Goal: Task Accomplishment & Management: Manage account settings

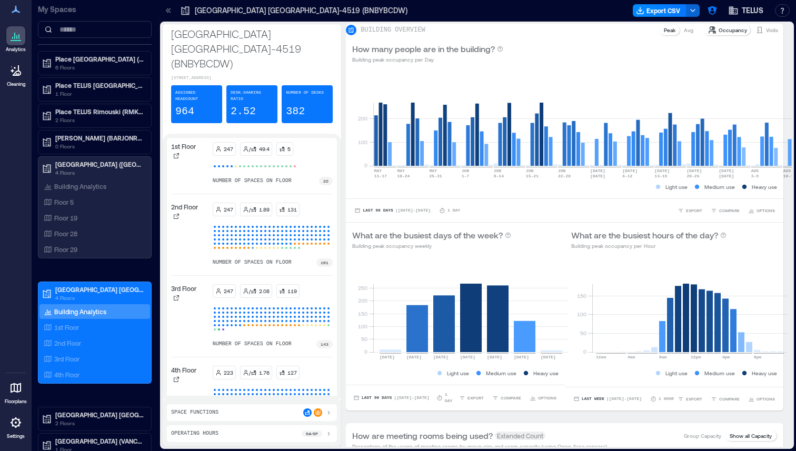
scroll to position [4, 0]
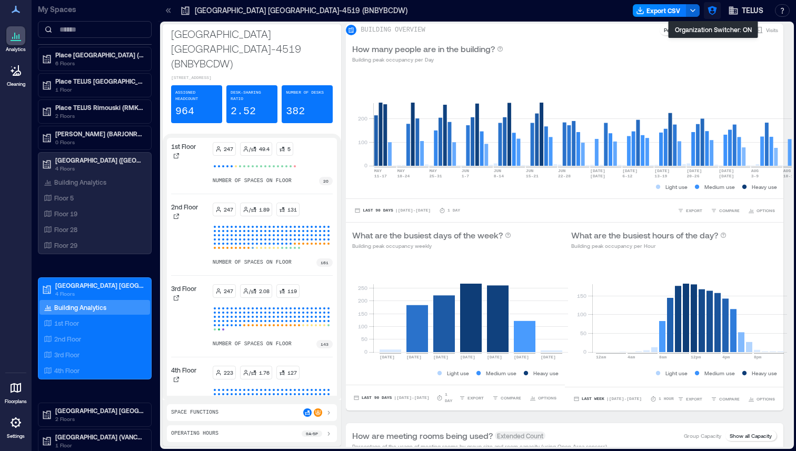
click at [714, 10] on icon "button" at bounding box center [712, 10] width 9 height 9
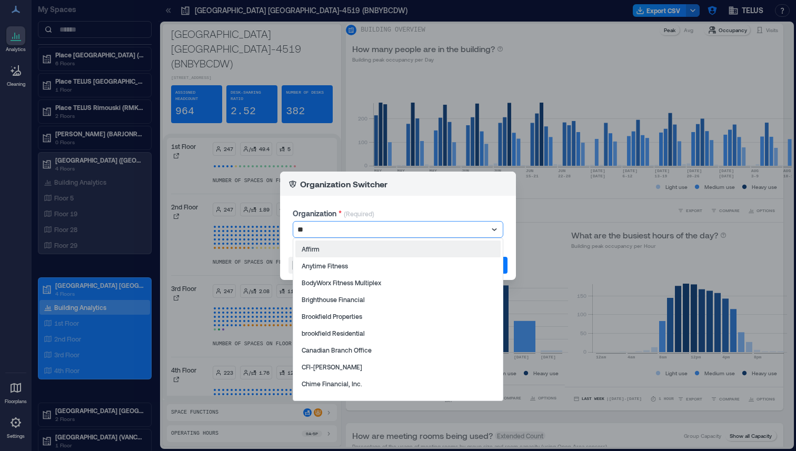
type input "***"
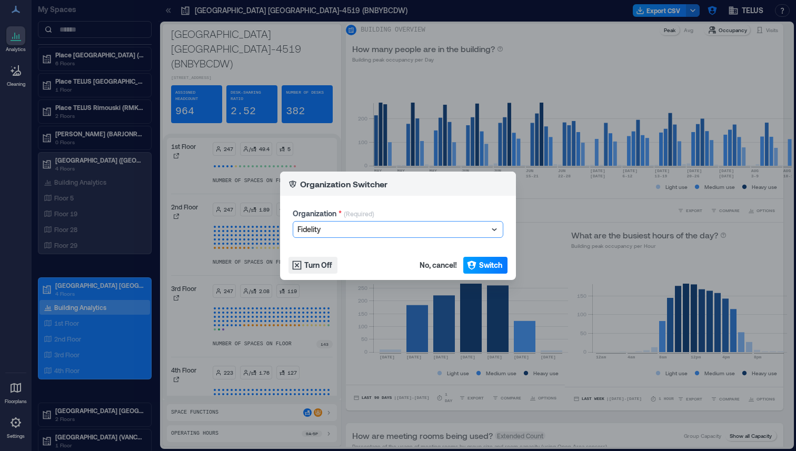
click at [494, 267] on span "Switch" at bounding box center [490, 265] width 23 height 11
